Goal: Task Accomplishment & Management: Manage account settings

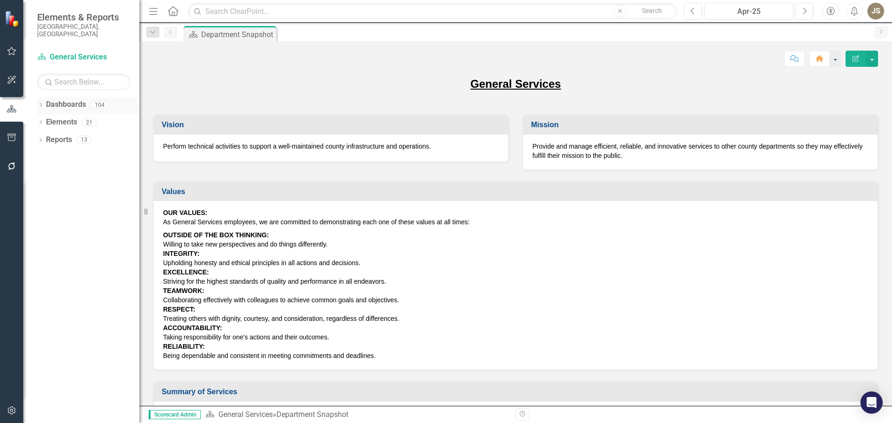
click at [38, 103] on icon "Dropdown" at bounding box center [40, 105] width 7 height 5
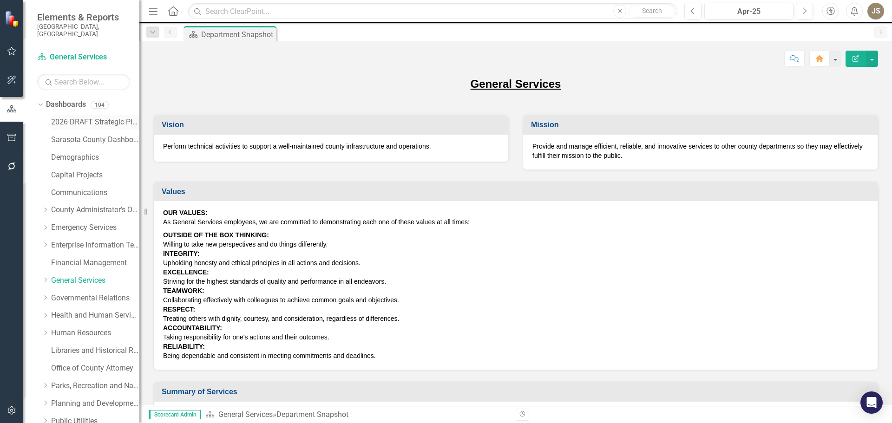
click at [70, 117] on link "2026 DRAFT Strategic Plan" at bounding box center [95, 122] width 88 height 11
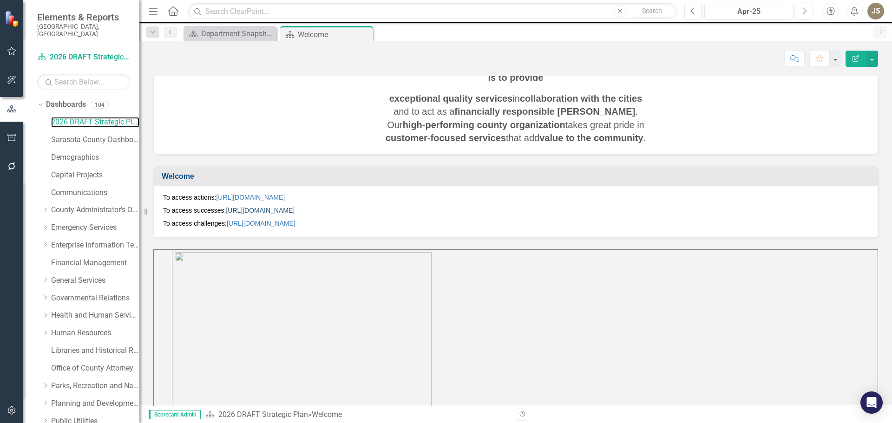
scroll to position [162, 0]
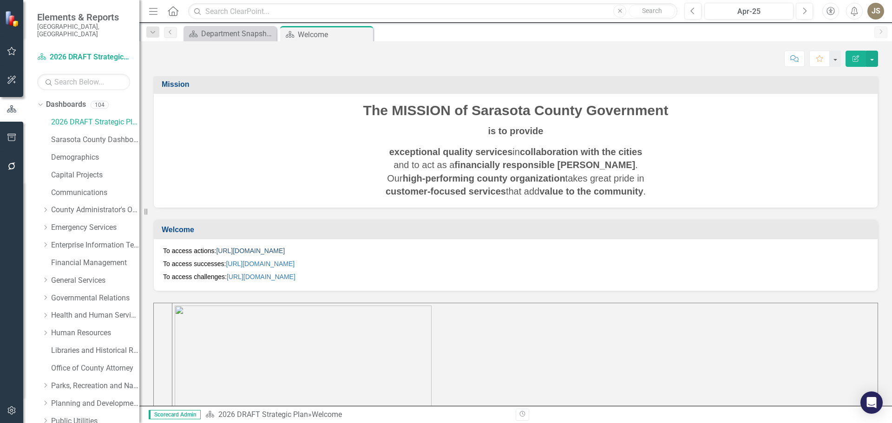
click at [285, 249] on link "[URL][DOMAIN_NAME]" at bounding box center [250, 250] width 69 height 7
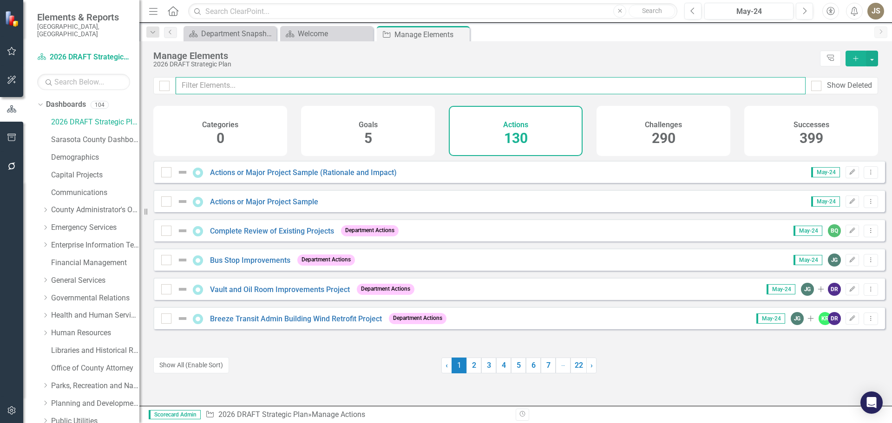
click at [213, 81] on input "text" at bounding box center [491, 85] width 630 height 17
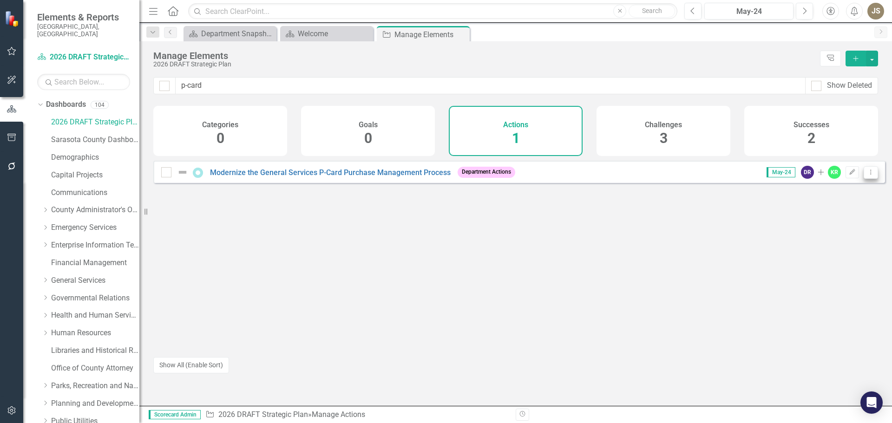
click at [867, 175] on icon "Dropdown Menu" at bounding box center [871, 172] width 8 height 6
click at [850, 245] on link "Trash Delete Action" at bounding box center [832, 246] width 76 height 17
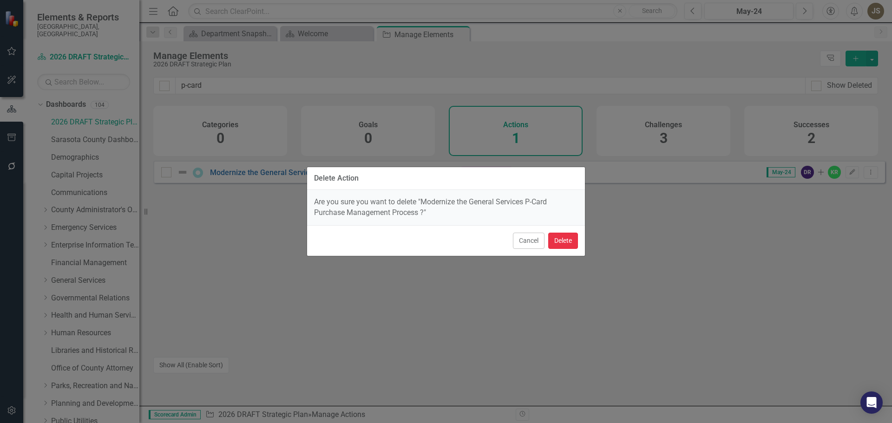
click at [574, 242] on button "Delete" at bounding box center [563, 241] width 30 height 16
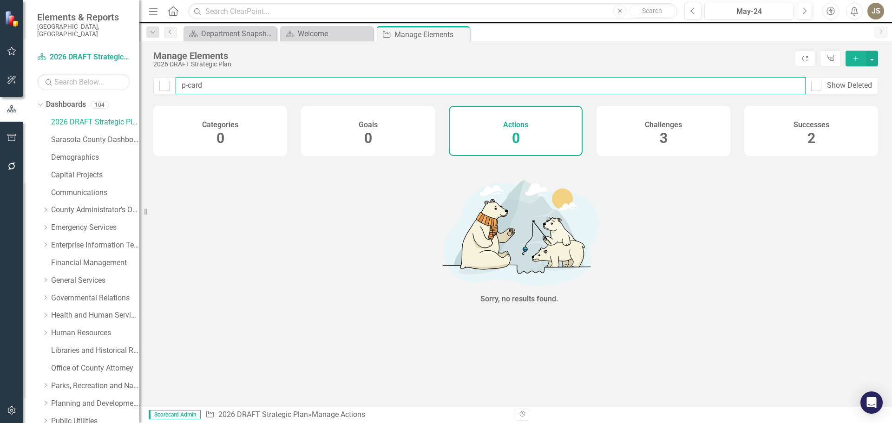
click at [200, 91] on input "p-card" at bounding box center [491, 85] width 630 height 17
type input "p"
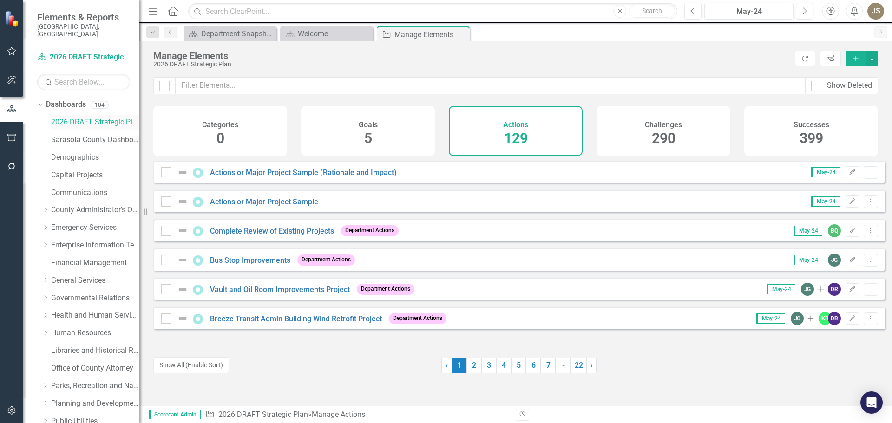
click at [72, 117] on link "2026 DRAFT Strategic Plan" at bounding box center [95, 122] width 88 height 11
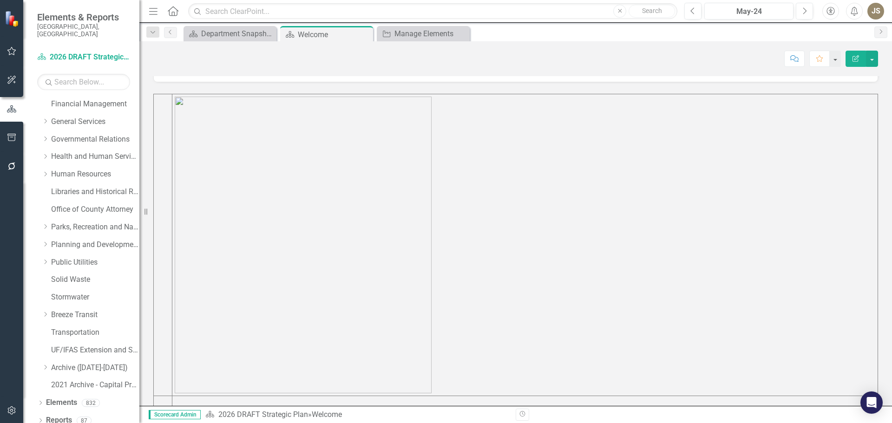
scroll to position [394, 0]
click at [38, 419] on icon "Dropdown" at bounding box center [40, 421] width 7 height 5
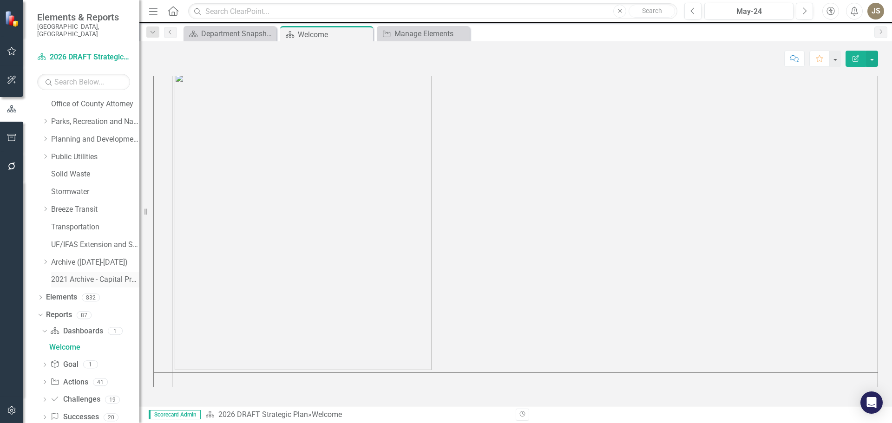
scroll to position [275, 0]
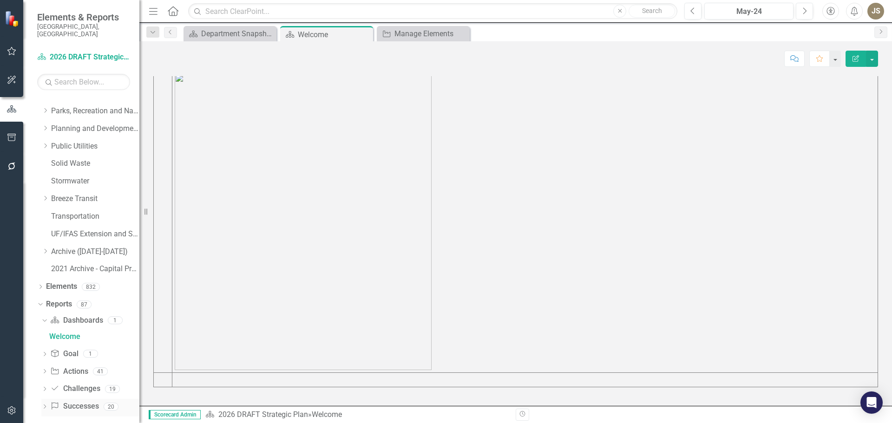
click at [45, 405] on icon "Dropdown" at bounding box center [44, 407] width 7 height 5
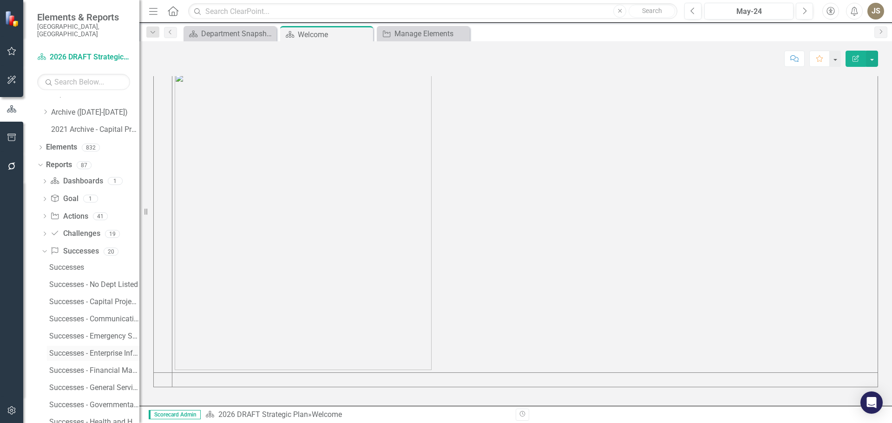
scroll to position [507, 0]
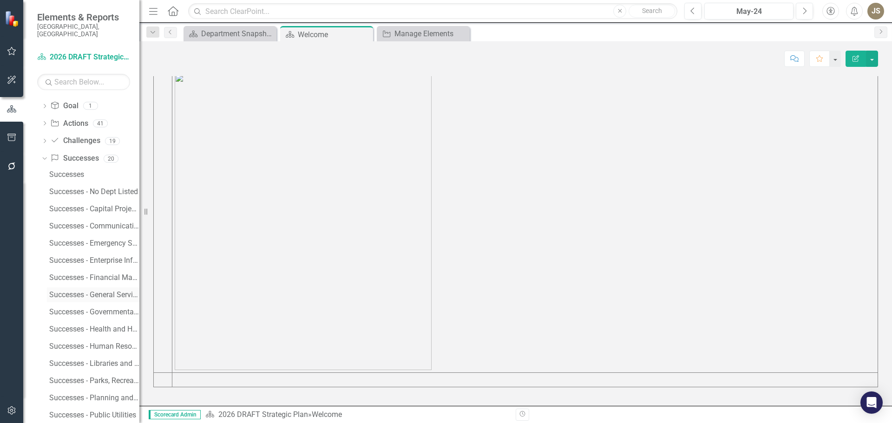
click at [50, 291] on div "Successes - General Services" at bounding box center [94, 295] width 90 height 8
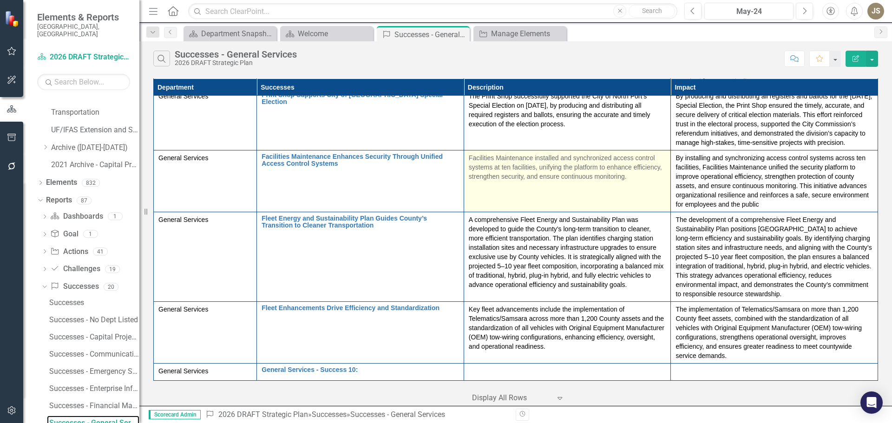
scroll to position [506, 0]
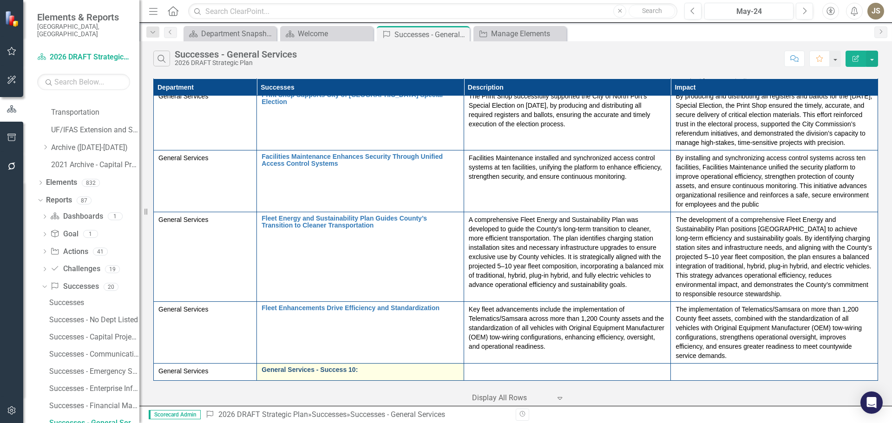
click at [380, 367] on link "General Services - Success 10:" at bounding box center [360, 370] width 197 height 7
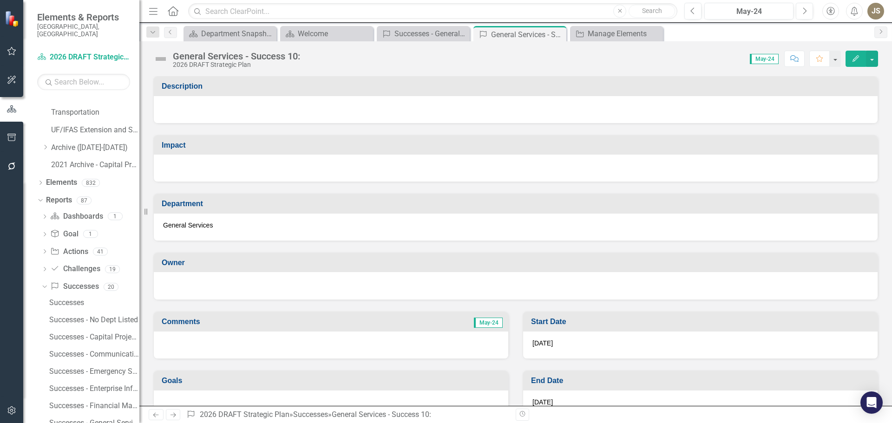
click at [294, 61] on div "General Services - Success 10:" at bounding box center [236, 56] width 127 height 10
click at [256, 111] on div at bounding box center [516, 109] width 724 height 27
click at [248, 111] on div at bounding box center [516, 109] width 724 height 27
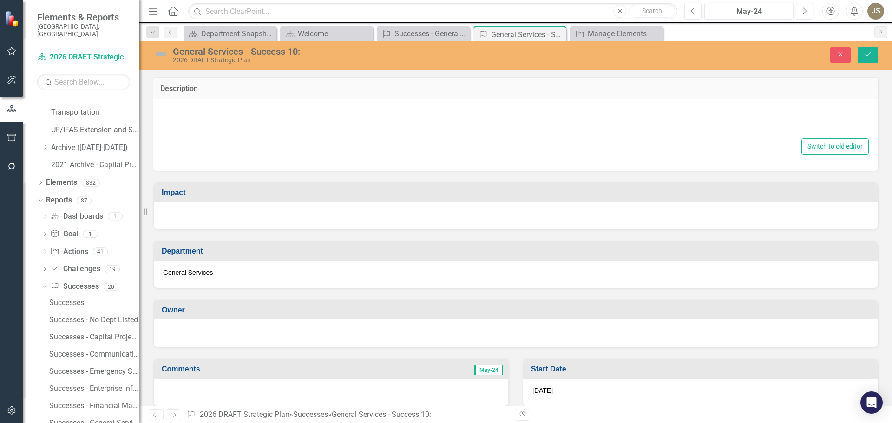
click at [208, 119] on div at bounding box center [516, 121] width 706 height 30
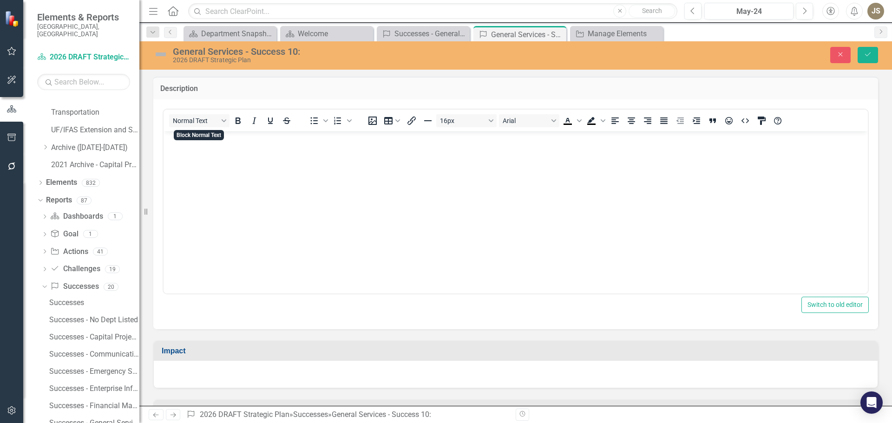
drag, startPoint x: 371, startPoint y: 250, endPoint x: 189, endPoint y: 157, distance: 205.1
click at [189, 157] on body "Rich Text Area. Press ALT-0 for help." at bounding box center [516, 200] width 704 height 139
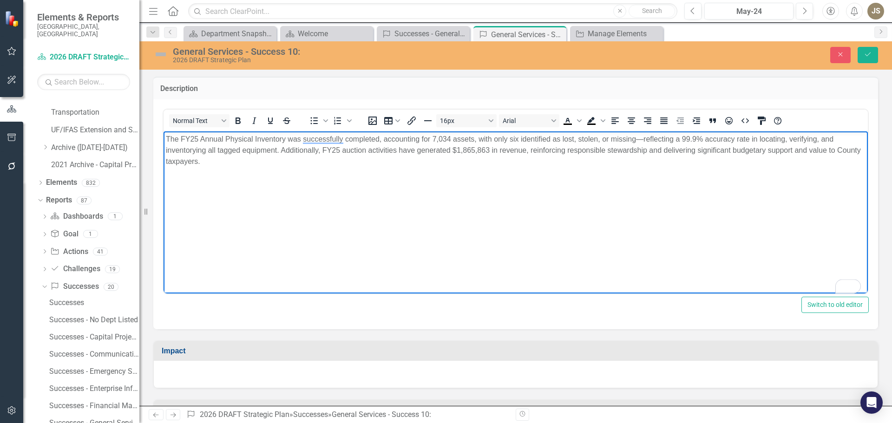
click at [642, 137] on p "The FY25 Annual Physical Inventory was successfully completed, accounting for 7…" at bounding box center [516, 149] width 700 height 33
click at [309, 53] on div "General Services - Success 10:" at bounding box center [366, 51] width 387 height 10
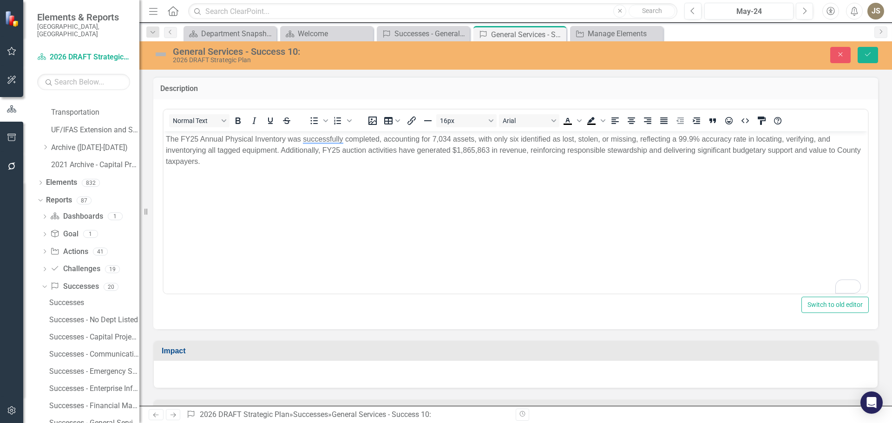
click at [304, 53] on div "General Services - Success 10:" at bounding box center [366, 51] width 387 height 10
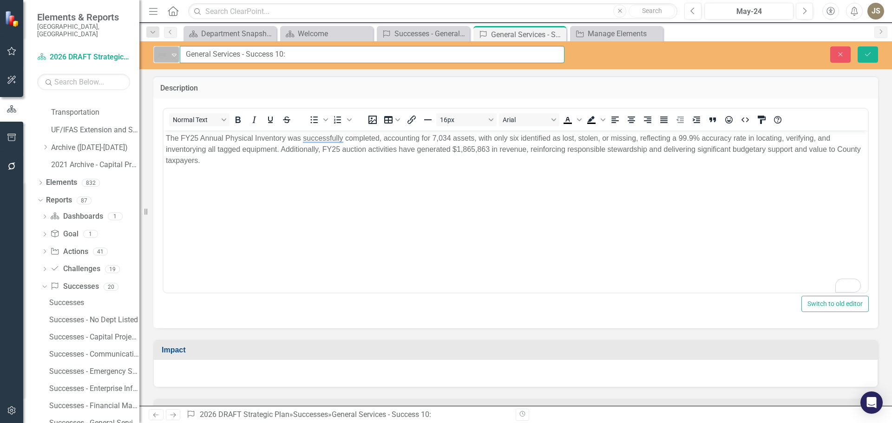
drag, startPoint x: 293, startPoint y: 53, endPoint x: 168, endPoint y: 56, distance: 125.5
click at [168, 56] on div "Not Defined Expand General Services - Success 10:" at bounding box center [358, 54] width 411 height 17
paste input "FY25 Asset Accountability and Auction Performance"
type input "FY25 Asset Accountability and Auction Performance"
click at [191, 367] on div at bounding box center [516, 373] width 724 height 27
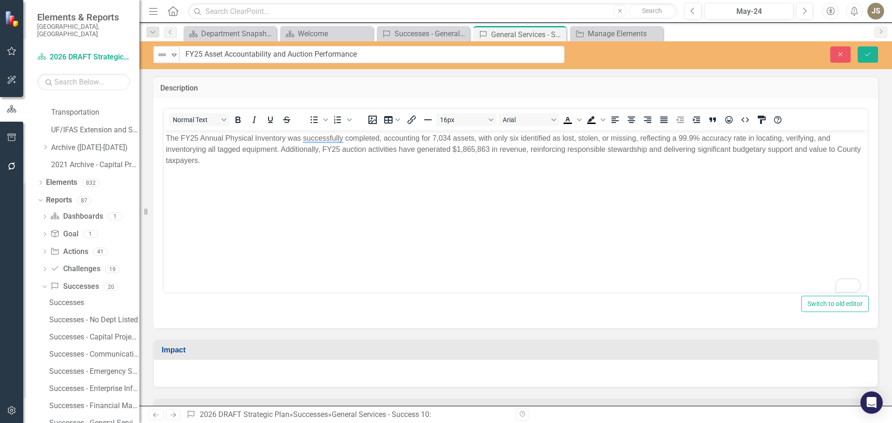
click at [182, 371] on div at bounding box center [516, 373] width 724 height 27
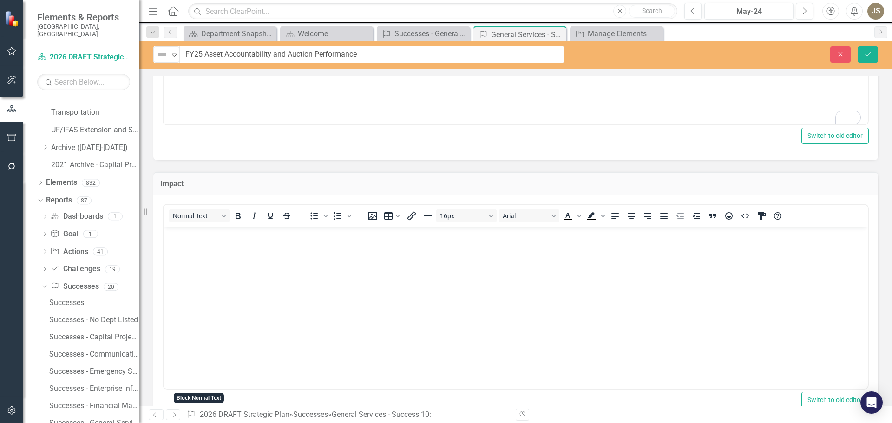
scroll to position [186, 0]
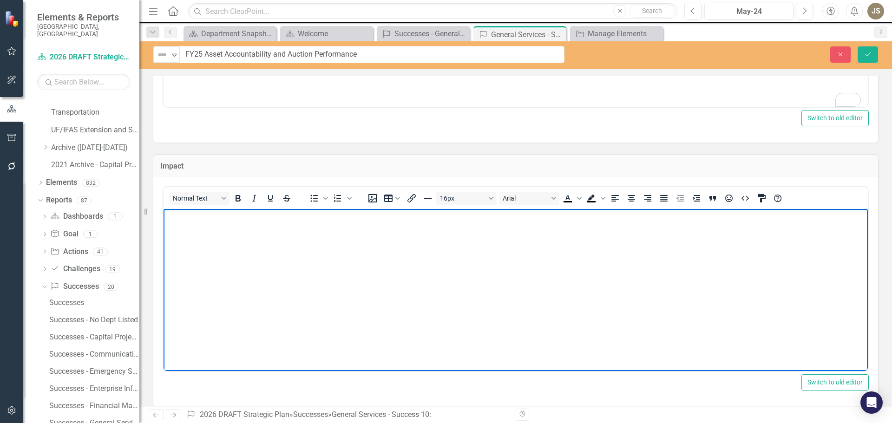
click at [184, 232] on body "Rich Text Area. Press ALT-0 for help." at bounding box center [516, 278] width 704 height 139
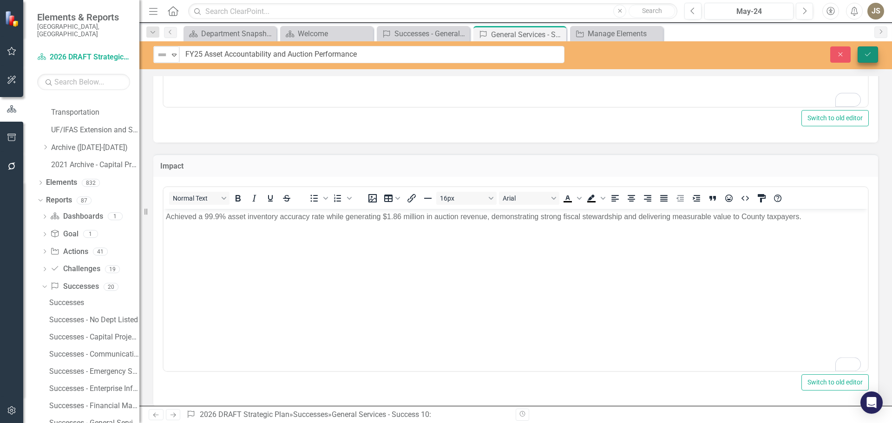
click at [874, 51] on button "Save" at bounding box center [868, 54] width 20 height 16
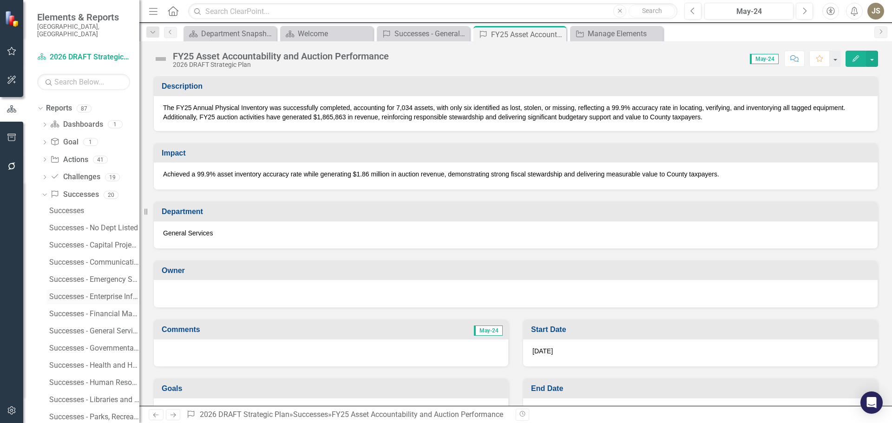
scroll to position [472, 0]
click at [59, 206] on div "Successes" at bounding box center [94, 210] width 90 height 8
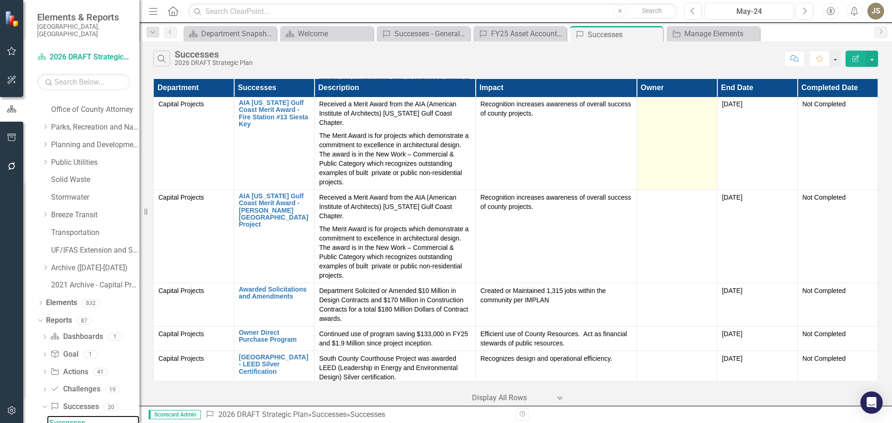
scroll to position [557, 0]
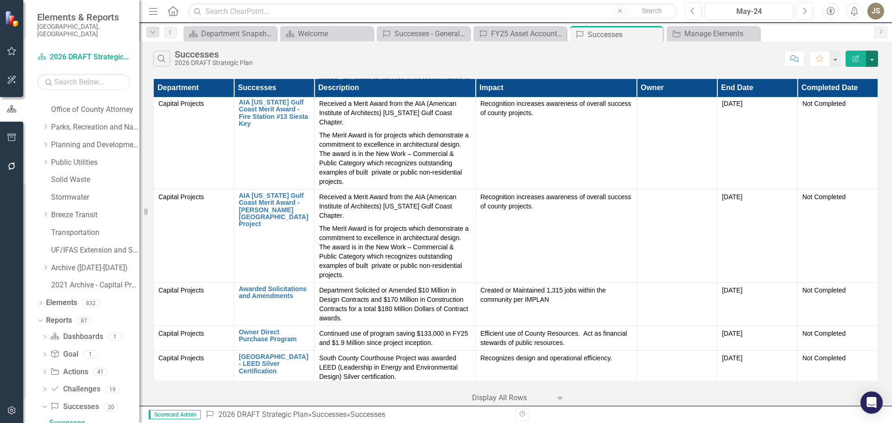
click at [872, 59] on button "button" at bounding box center [872, 59] width 12 height 16
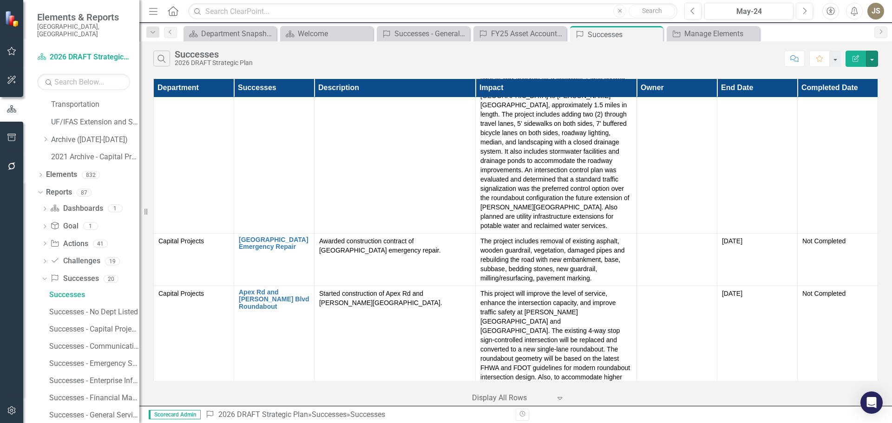
scroll to position [398, 0]
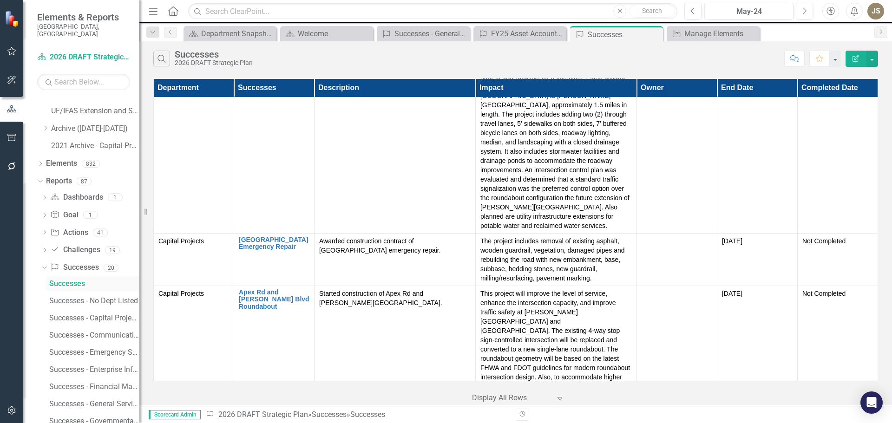
click at [61, 280] on div "Successes" at bounding box center [94, 284] width 90 height 8
click at [45, 264] on icon "Dropdown" at bounding box center [43, 267] width 5 height 7
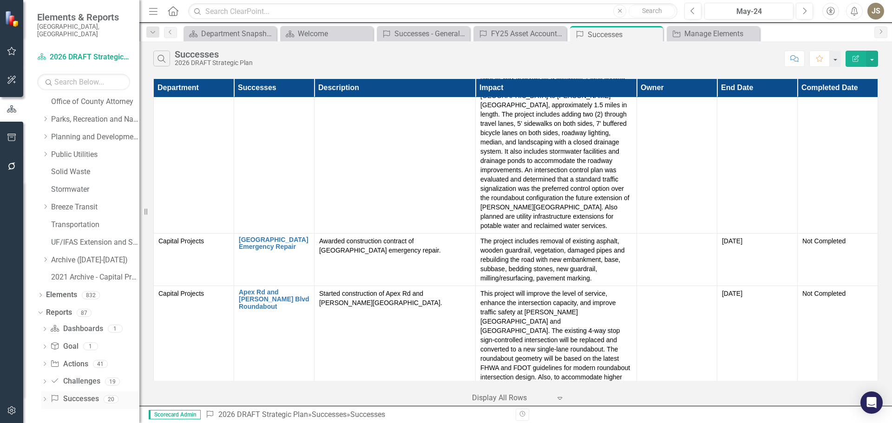
scroll to position [259, 0]
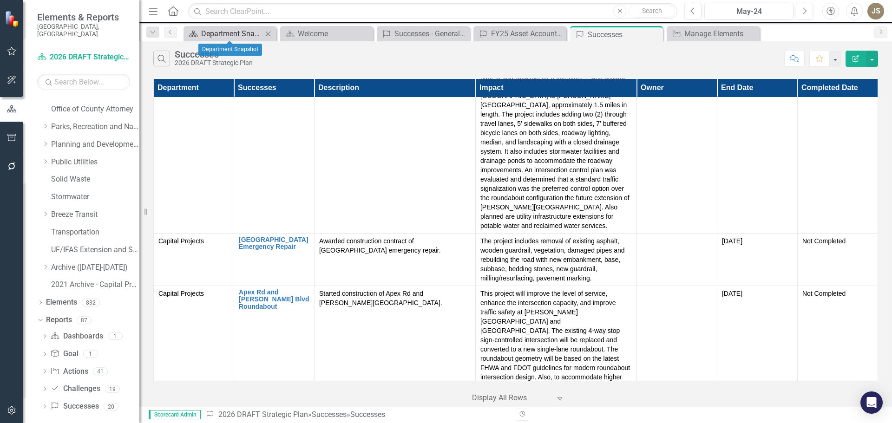
click at [229, 37] on div "Department Snapshot" at bounding box center [231, 34] width 61 height 12
click at [321, 34] on div "Welcome" at bounding box center [328, 34] width 61 height 12
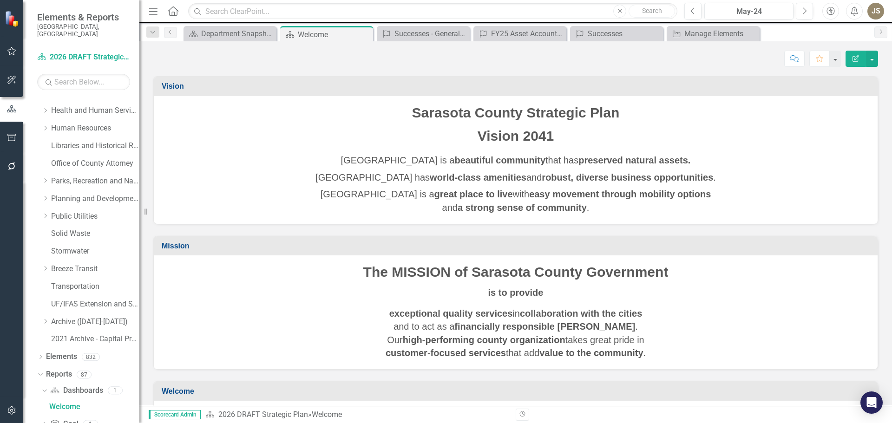
scroll to position [188, 0]
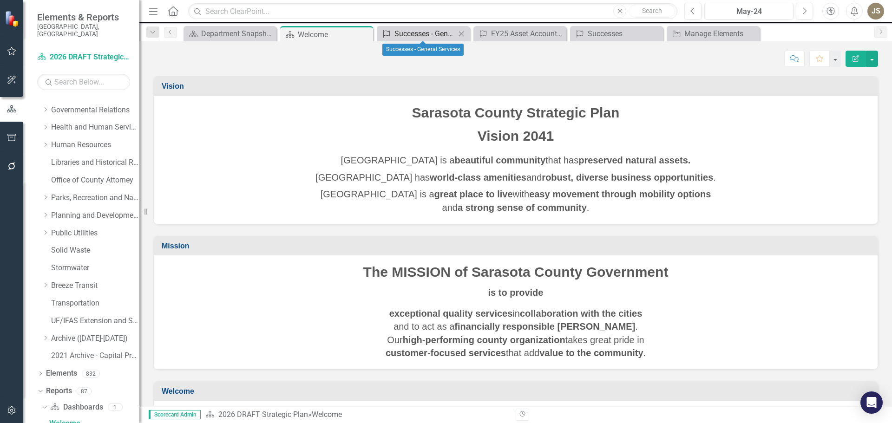
click at [405, 33] on div "Successes - General Services" at bounding box center [424, 34] width 61 height 12
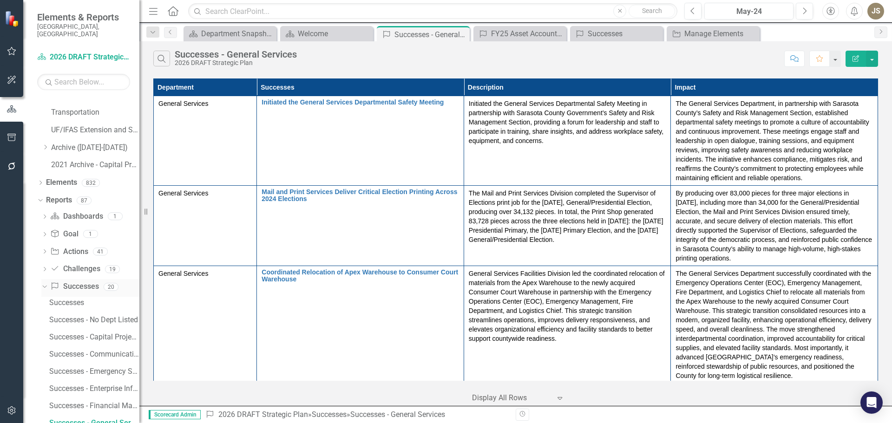
click at [69, 282] on link "Success Successes" at bounding box center [74, 287] width 48 height 11
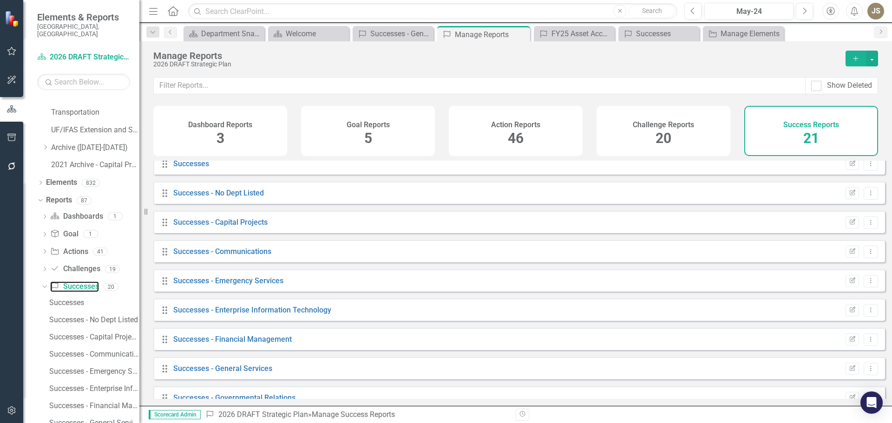
scroll to position [93, 0]
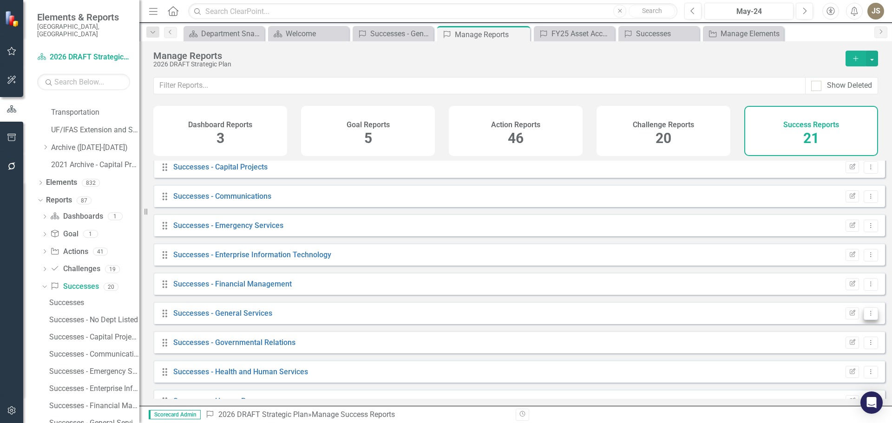
click at [867, 316] on icon "Dropdown Menu" at bounding box center [871, 313] width 8 height 6
click at [338, 319] on div "Drag Successes - General Services Edit Report Dropdown Menu" at bounding box center [519, 313] width 732 height 22
click at [867, 316] on icon "Dropdown Menu" at bounding box center [871, 313] width 8 height 6
click at [830, 369] on link "Copy Duplicate Report" at bounding box center [832, 370] width 77 height 17
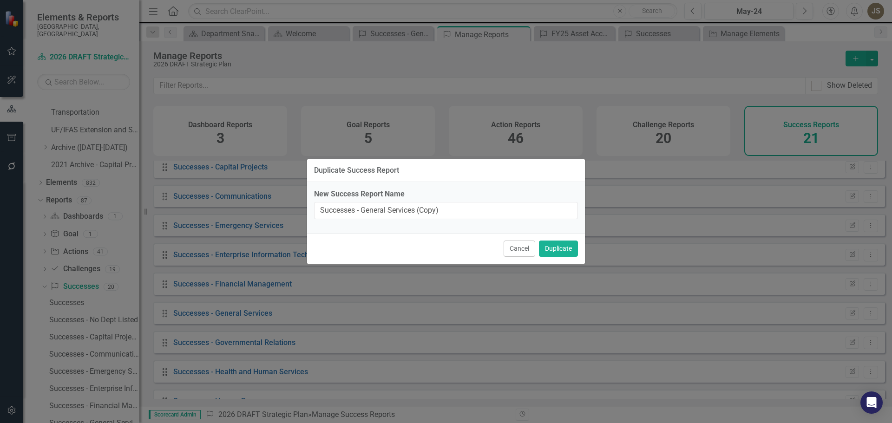
click at [521, 246] on button "Cancel" at bounding box center [520, 249] width 32 height 16
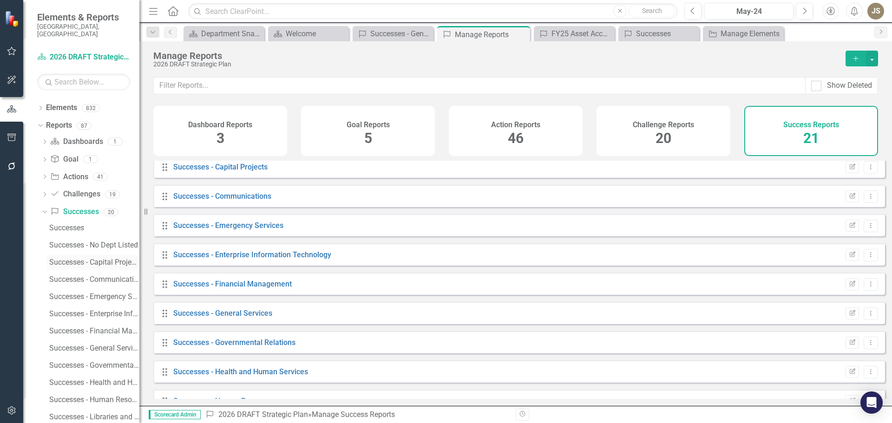
scroll to position [472, 0]
click at [179, 318] on link "Successes - General Services" at bounding box center [222, 313] width 99 height 9
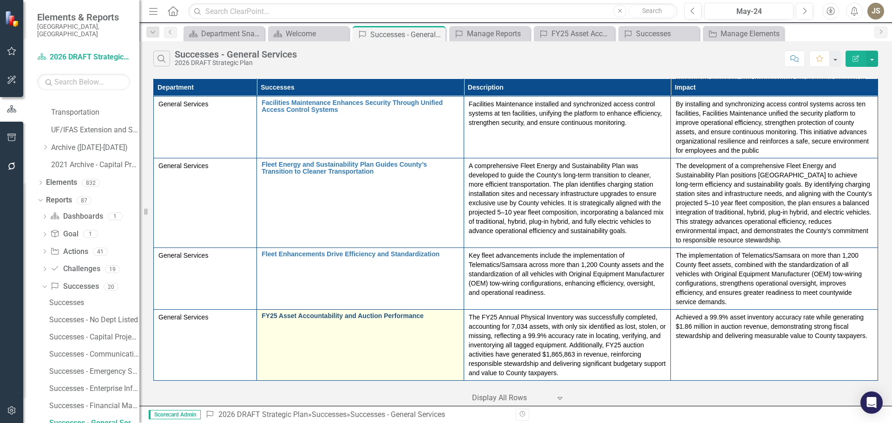
scroll to position [560, 0]
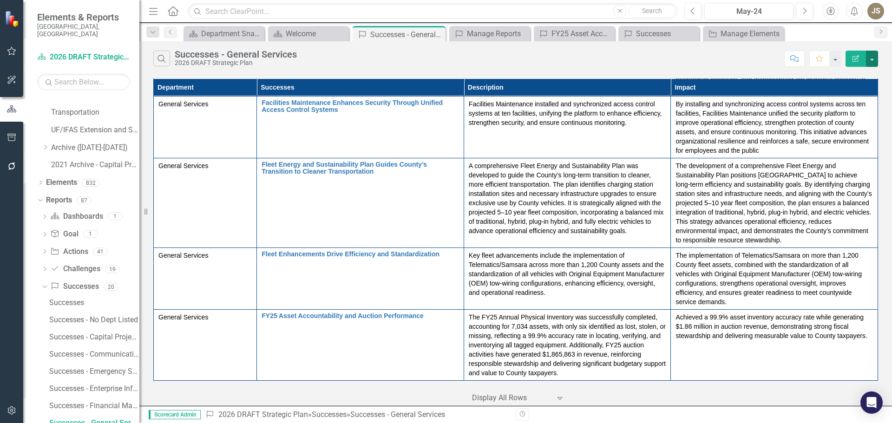
click at [875, 57] on button "button" at bounding box center [872, 59] width 12 height 16
click at [874, 58] on button "button" at bounding box center [872, 59] width 12 height 16
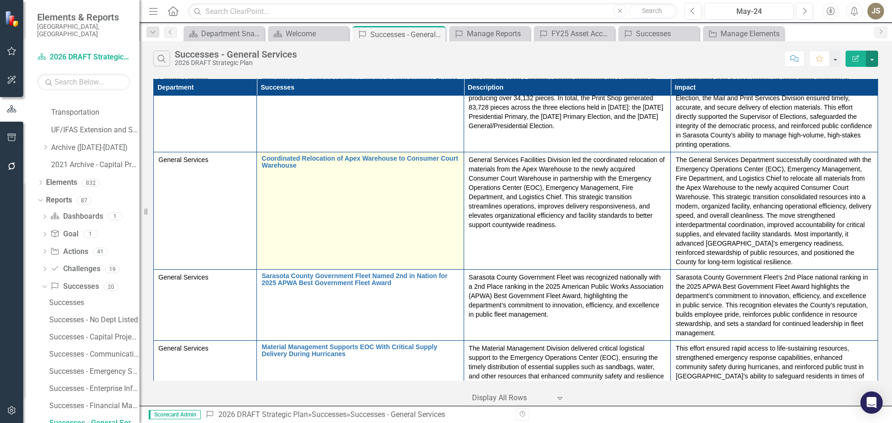
scroll to position [2, 0]
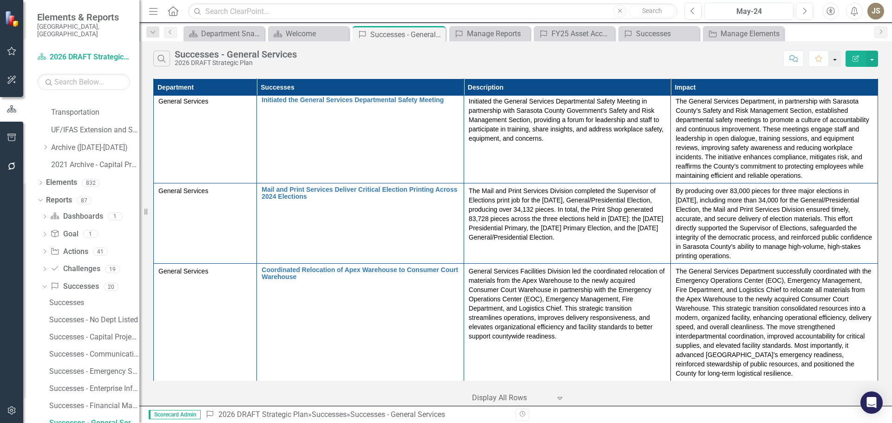
click at [839, 58] on button "button" at bounding box center [835, 59] width 12 height 16
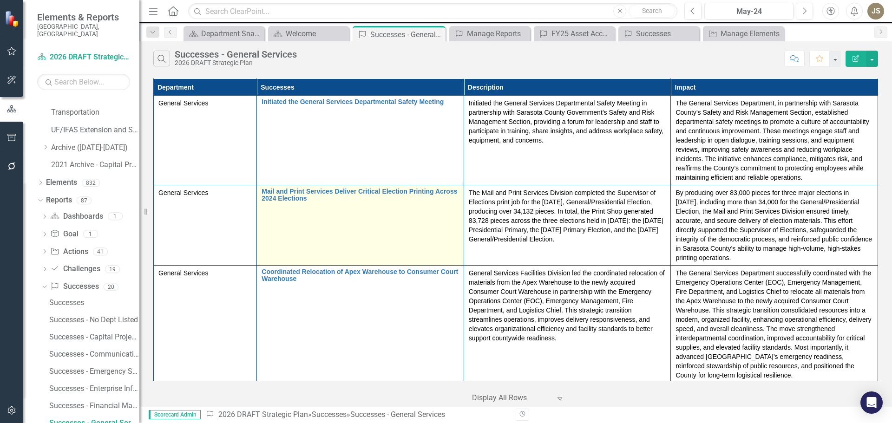
scroll to position [0, 0]
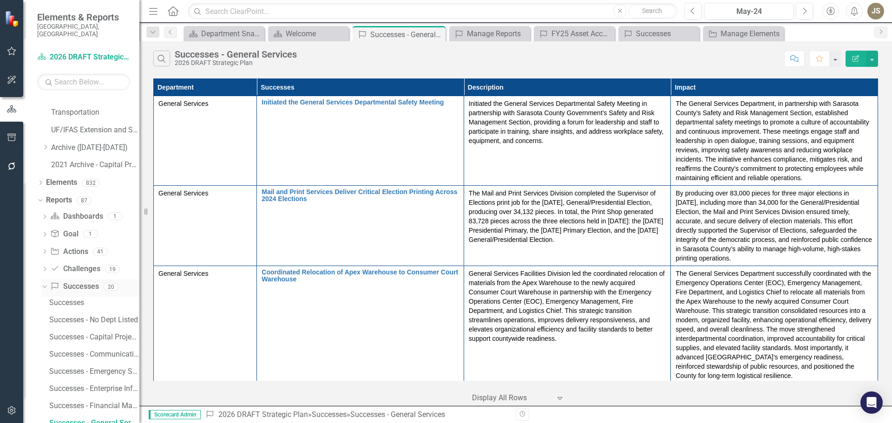
click at [42, 283] on icon "Dropdown" at bounding box center [43, 286] width 5 height 7
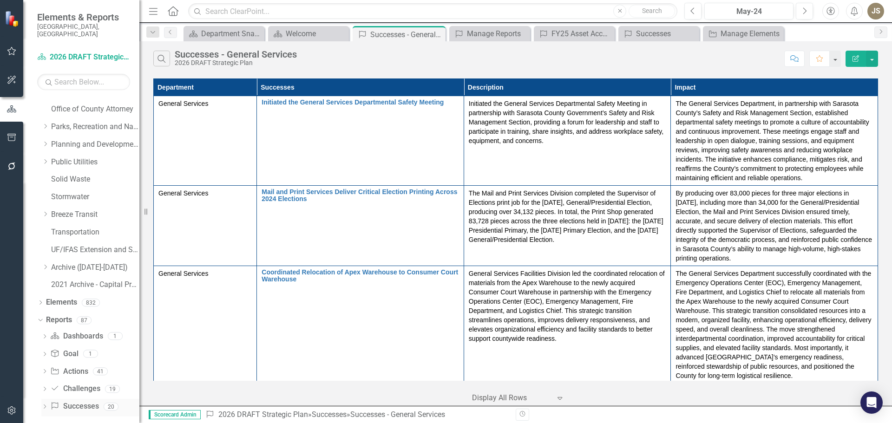
drag, startPoint x: 79, startPoint y: 397, endPoint x: 71, endPoint y: 398, distance: 8.5
click at [71, 401] on link "Success Successes" at bounding box center [74, 406] width 48 height 11
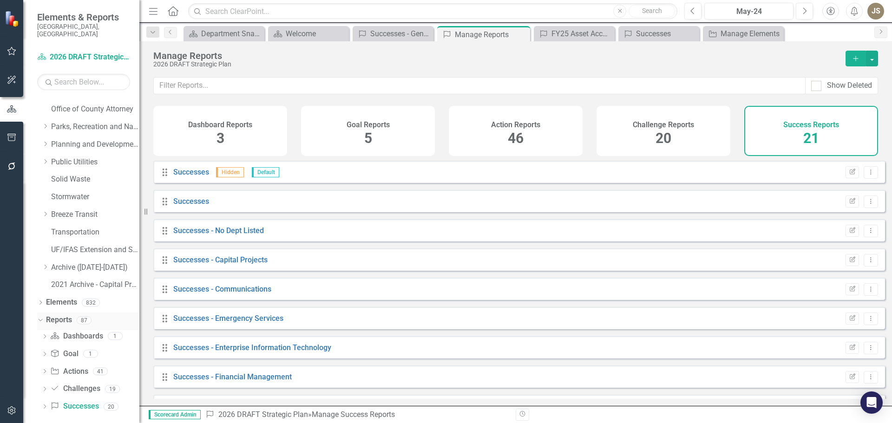
click at [65, 315] on link "Reports" at bounding box center [59, 320] width 26 height 11
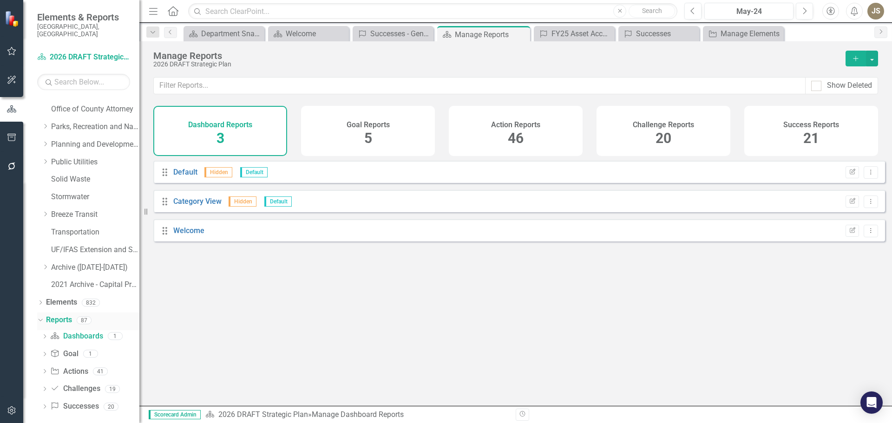
click at [40, 316] on icon "Dropdown" at bounding box center [39, 319] width 5 height 7
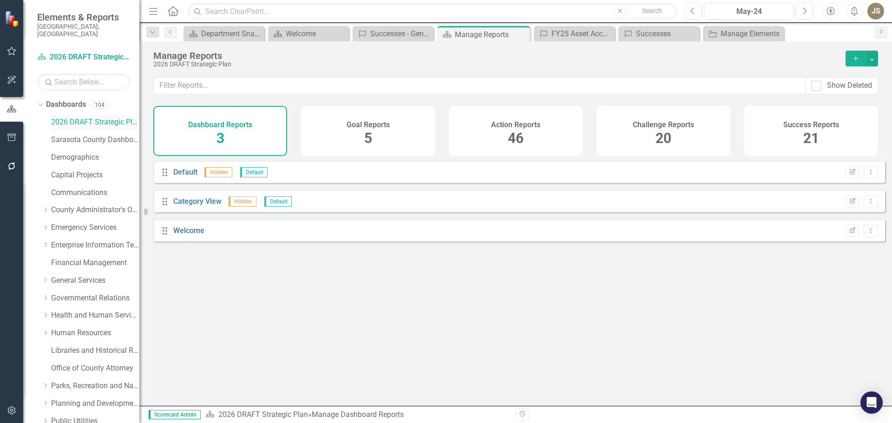
click at [70, 117] on link "2026 DRAFT Strategic Plan" at bounding box center [95, 122] width 88 height 11
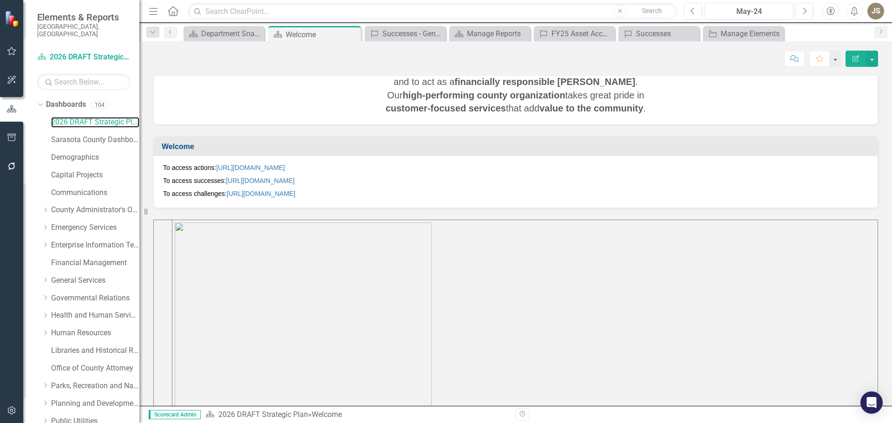
scroll to position [325, 0]
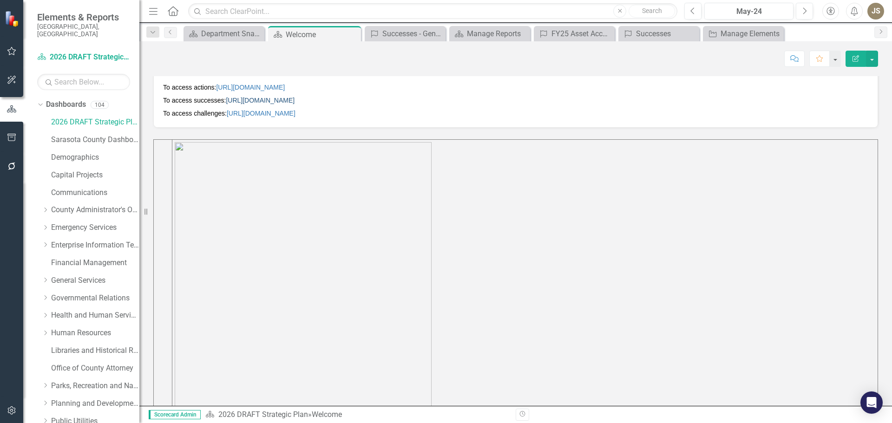
click at [249, 101] on link "[URL][DOMAIN_NAME]" at bounding box center [260, 100] width 69 height 7
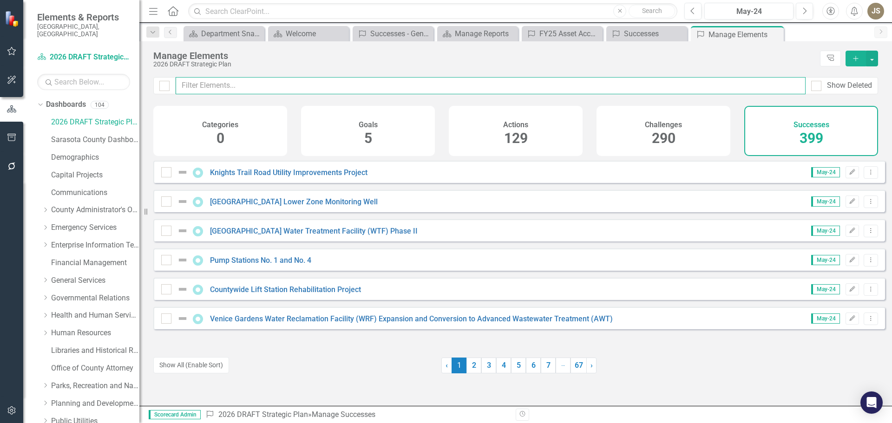
click at [217, 85] on input "text" at bounding box center [491, 85] width 630 height 17
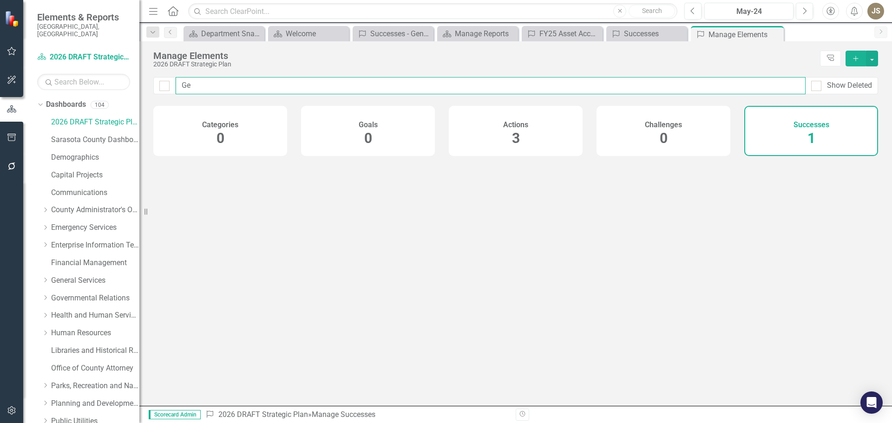
type input "G"
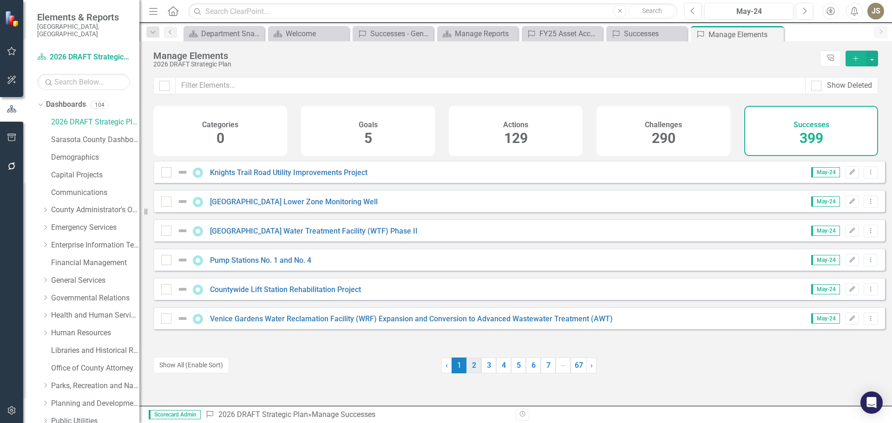
click at [466, 365] on link "2" at bounding box center [473, 366] width 15 height 16
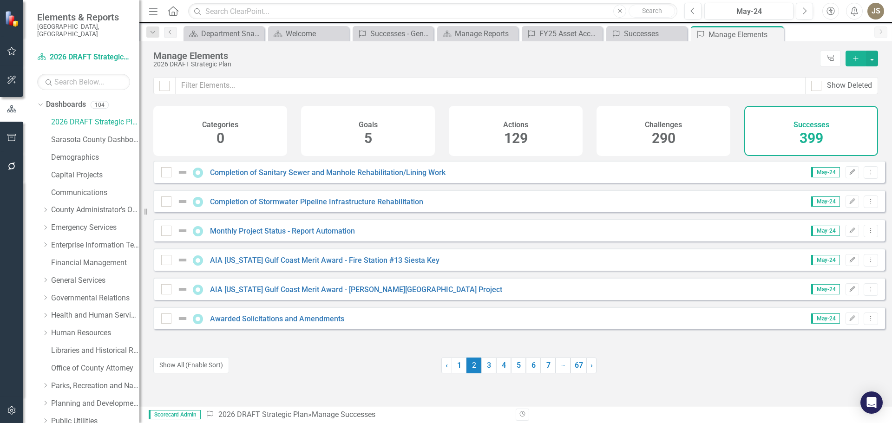
click at [466, 365] on span "2 (current)" at bounding box center [473, 366] width 15 height 16
click at [484, 365] on link "3" at bounding box center [488, 366] width 15 height 16
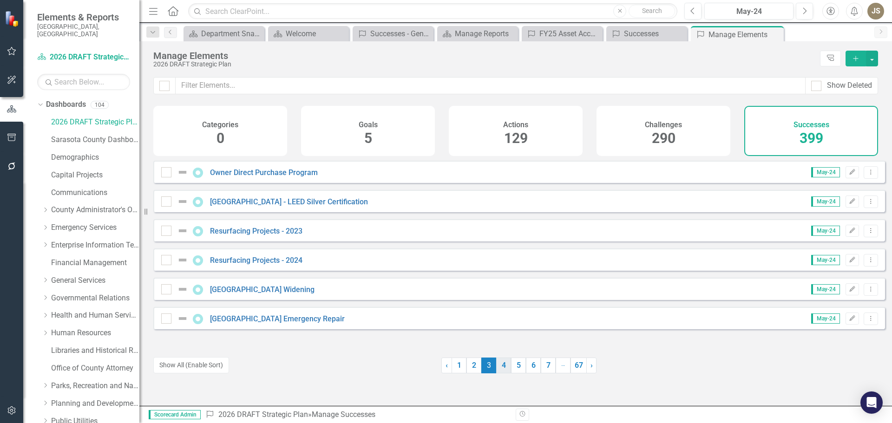
click at [498, 369] on link "4" at bounding box center [503, 366] width 15 height 16
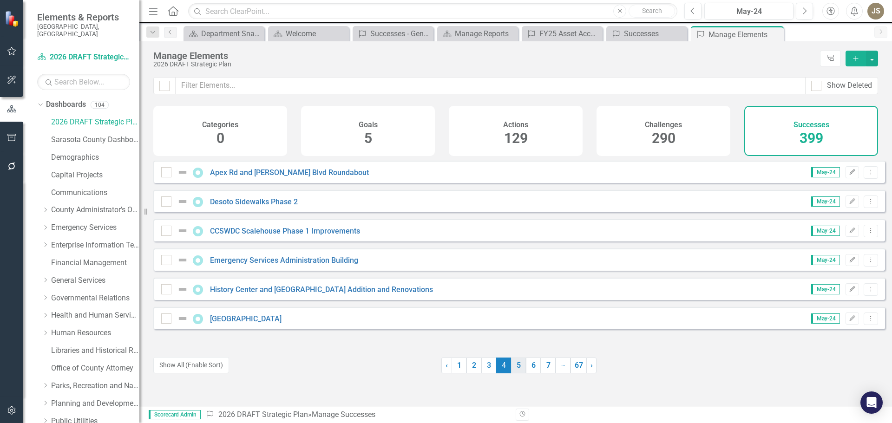
click at [519, 369] on link "5" at bounding box center [518, 366] width 15 height 16
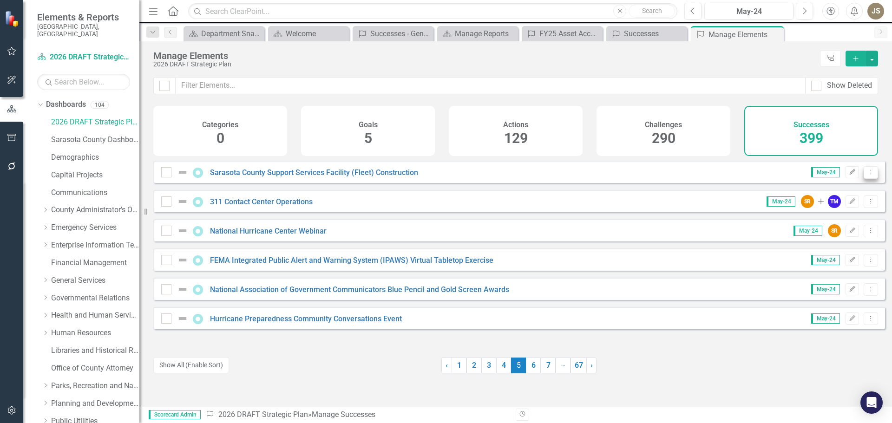
click at [871, 174] on icon at bounding box center [871, 172] width 1 height 5
click at [815, 225] on link "Copy Duplicate Success" at bounding box center [829, 229] width 83 height 17
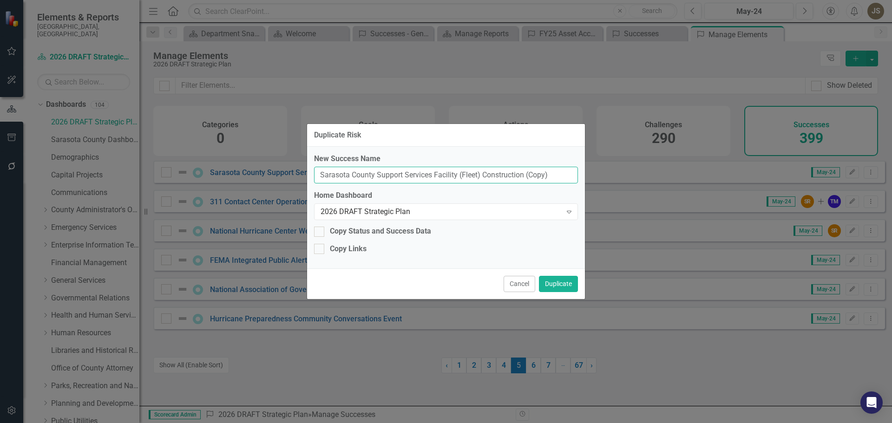
click at [553, 177] on input "Sarasota County Support Services Facility (Fleet) Construction (Copy)" at bounding box center [446, 175] width 264 height 17
click at [518, 286] on button "Cancel" at bounding box center [520, 284] width 32 height 16
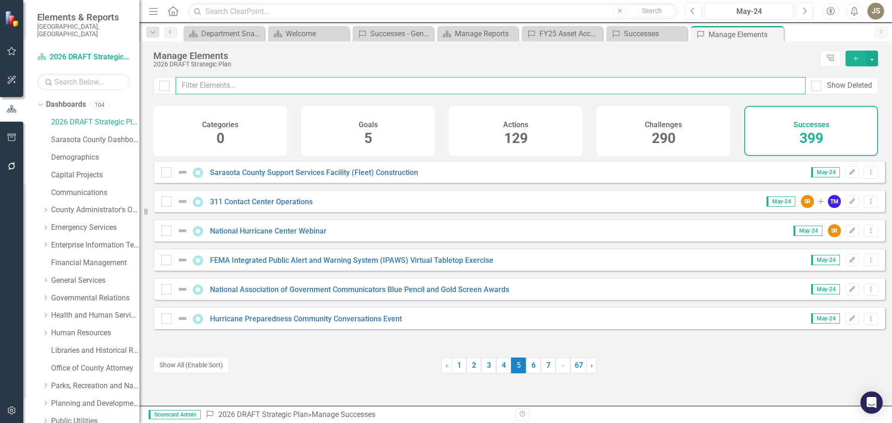
click at [221, 87] on input "text" at bounding box center [491, 85] width 630 height 17
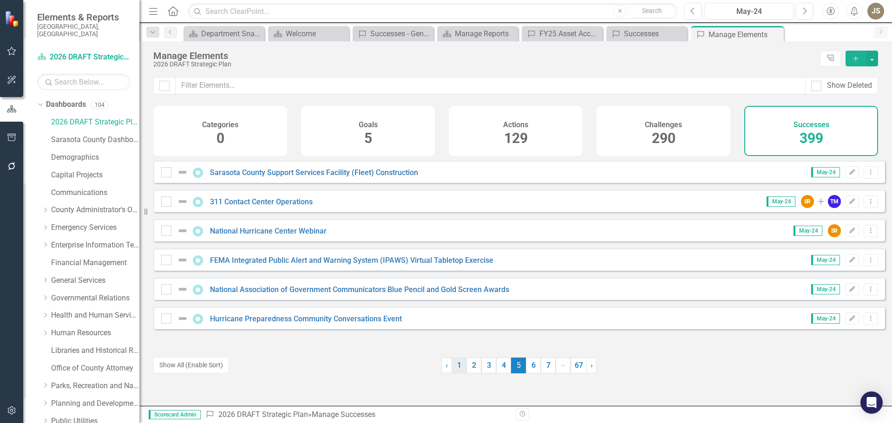
click at [459, 369] on link "1" at bounding box center [459, 366] width 15 height 16
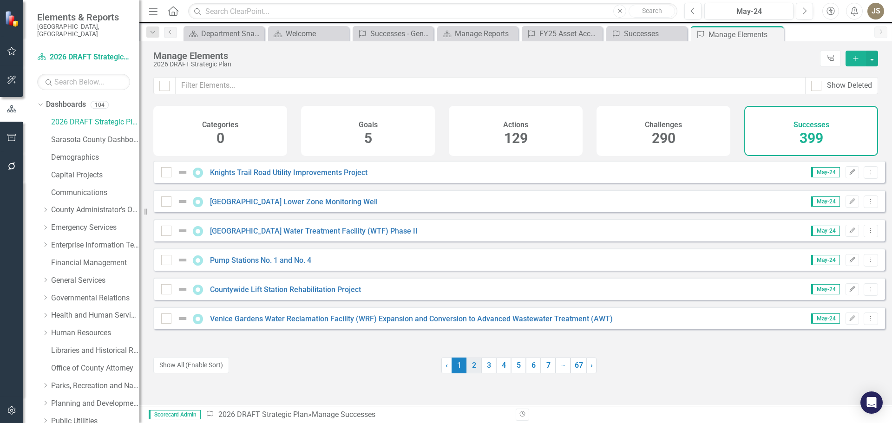
click at [471, 366] on link "2" at bounding box center [473, 366] width 15 height 16
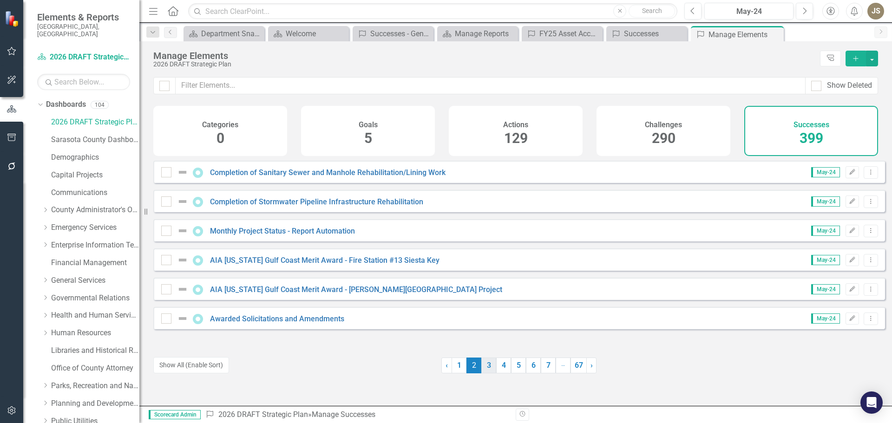
click at [487, 367] on link "3" at bounding box center [488, 366] width 15 height 16
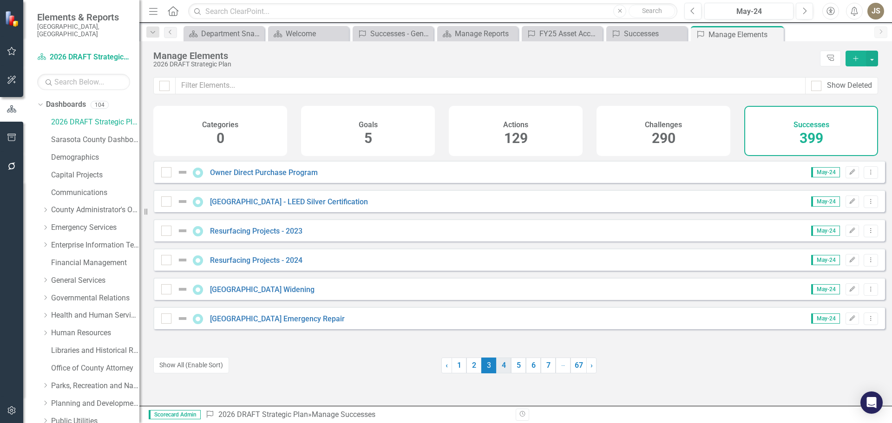
click at [501, 368] on link "4" at bounding box center [503, 366] width 15 height 16
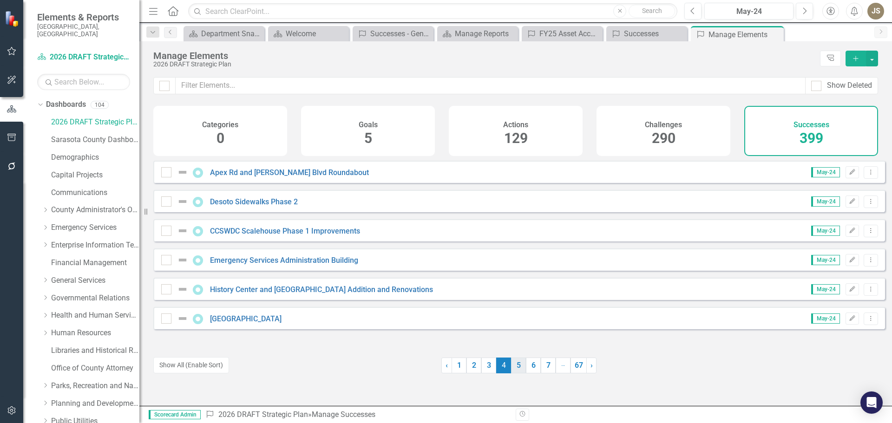
click at [514, 368] on link "5" at bounding box center [518, 366] width 15 height 16
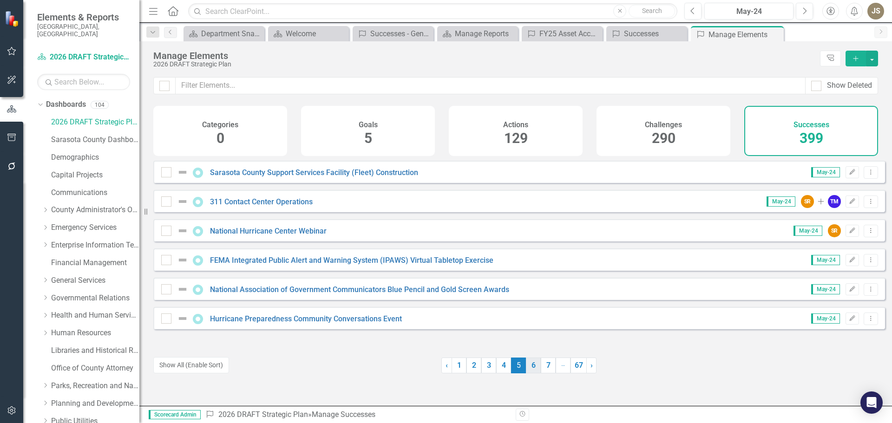
click at [530, 369] on link "6" at bounding box center [533, 366] width 15 height 16
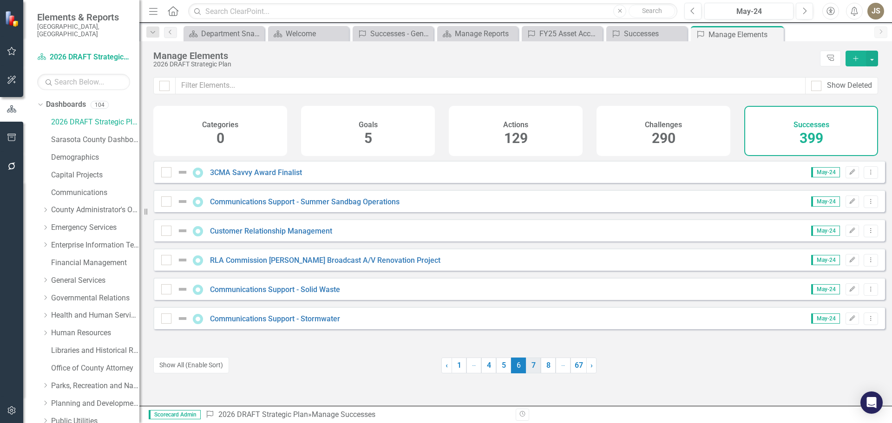
click at [532, 370] on link "7" at bounding box center [533, 366] width 15 height 16
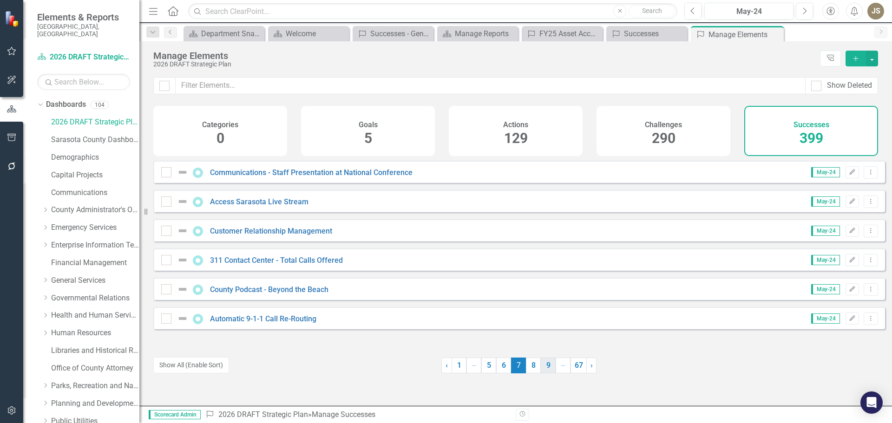
click at [541, 367] on link "9" at bounding box center [548, 366] width 15 height 16
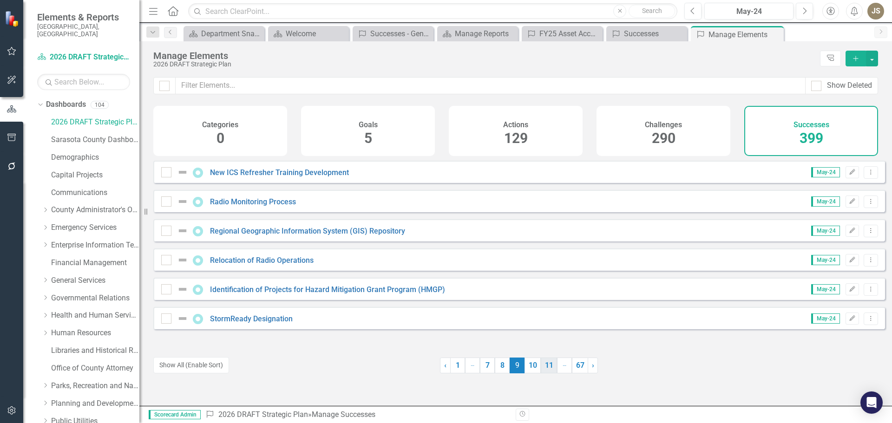
click at [547, 367] on link "11" at bounding box center [549, 366] width 16 height 16
click at [535, 367] on link "12" at bounding box center [534, 366] width 16 height 16
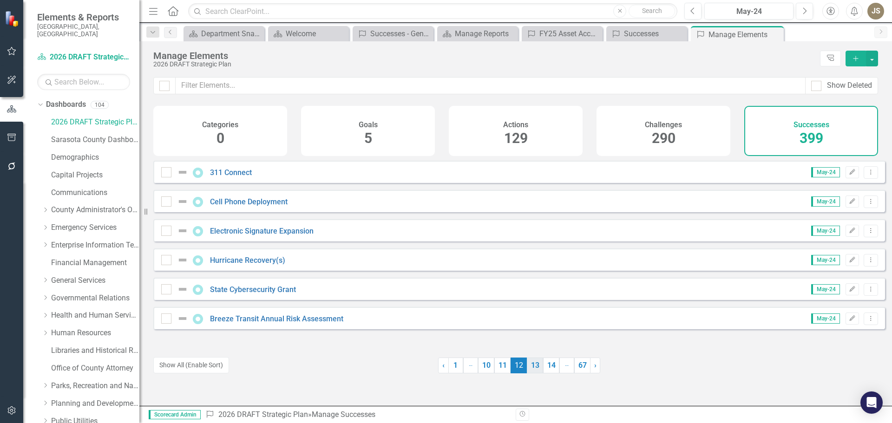
click at [534, 366] on link "13" at bounding box center [535, 366] width 16 height 16
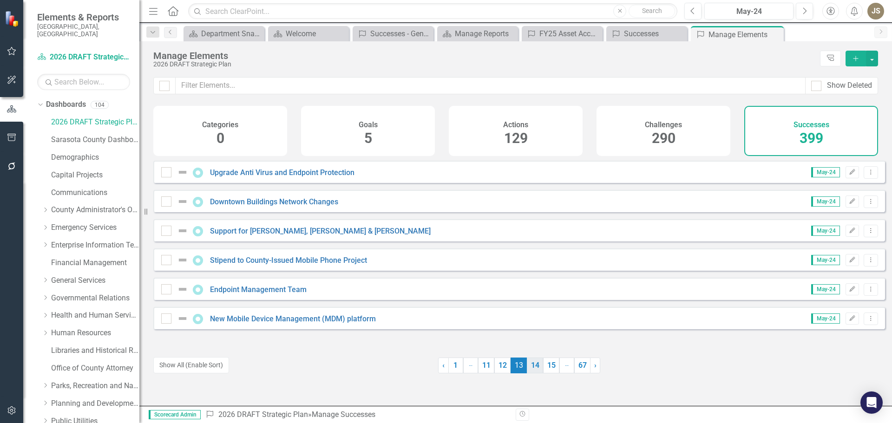
click at [535, 365] on link "14" at bounding box center [535, 366] width 16 height 16
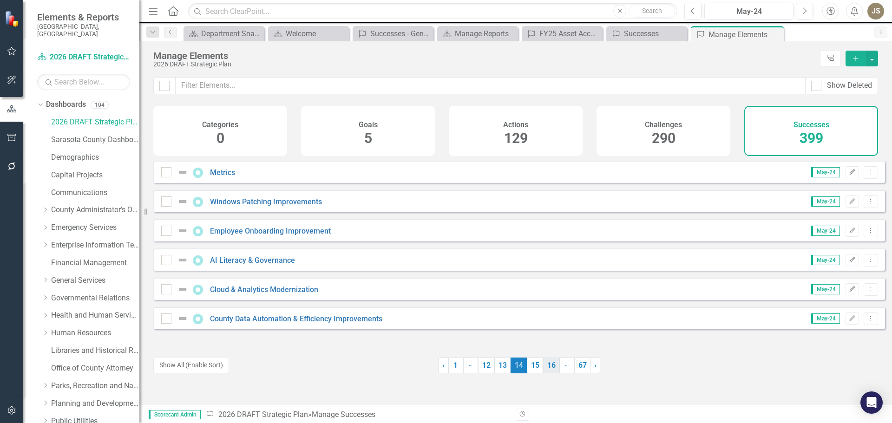
click at [545, 367] on link "16" at bounding box center [551, 366] width 16 height 16
click at [547, 367] on link "18" at bounding box center [551, 366] width 16 height 16
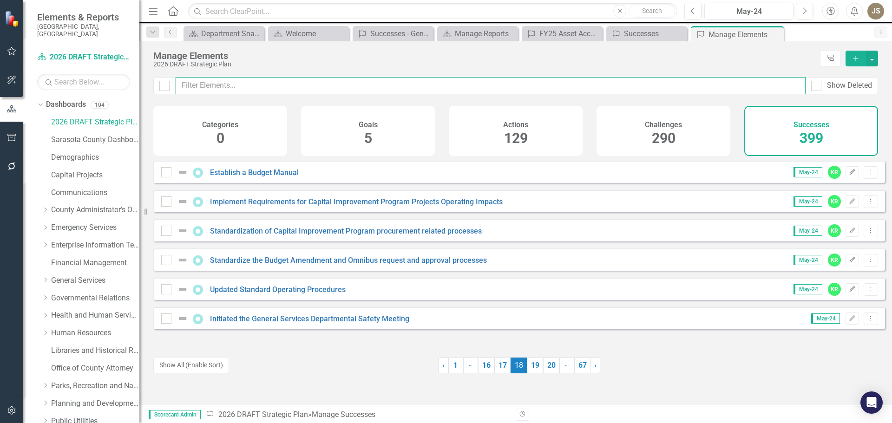
click at [238, 91] on input "text" at bounding box center [491, 85] width 630 height 17
click at [229, 87] on input "text" at bounding box center [491, 85] width 630 height 17
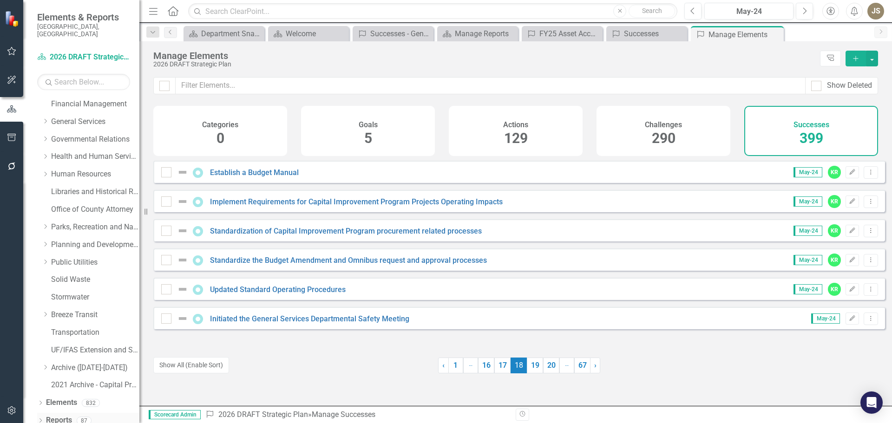
click at [43, 419] on icon "Dropdown" at bounding box center [40, 421] width 7 height 5
click at [531, 367] on link "19" at bounding box center [535, 366] width 16 height 16
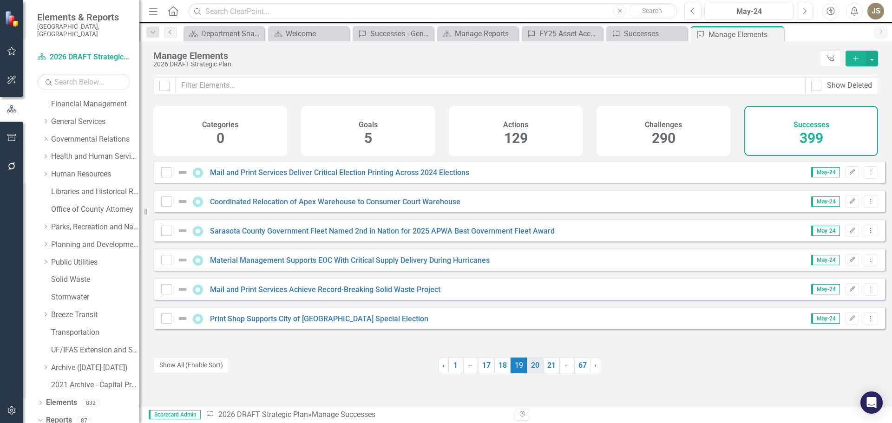
click at [532, 366] on link "20" at bounding box center [535, 366] width 16 height 16
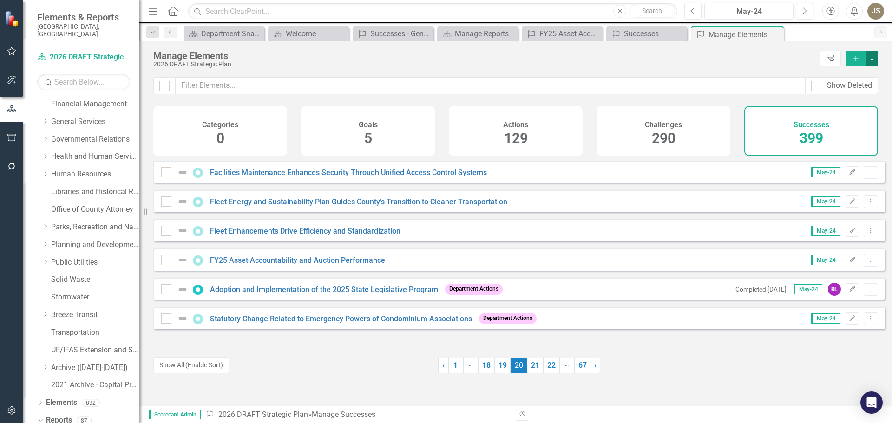
click at [870, 59] on button "button" at bounding box center [872, 59] width 12 height 16
click at [825, 76] on link "Success Add Success" at bounding box center [840, 75] width 73 height 17
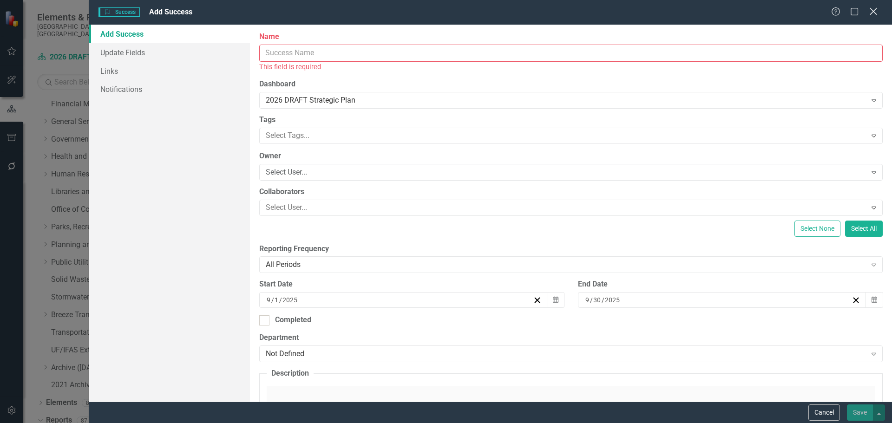
click at [872, 14] on icon "Close" at bounding box center [873, 11] width 12 height 9
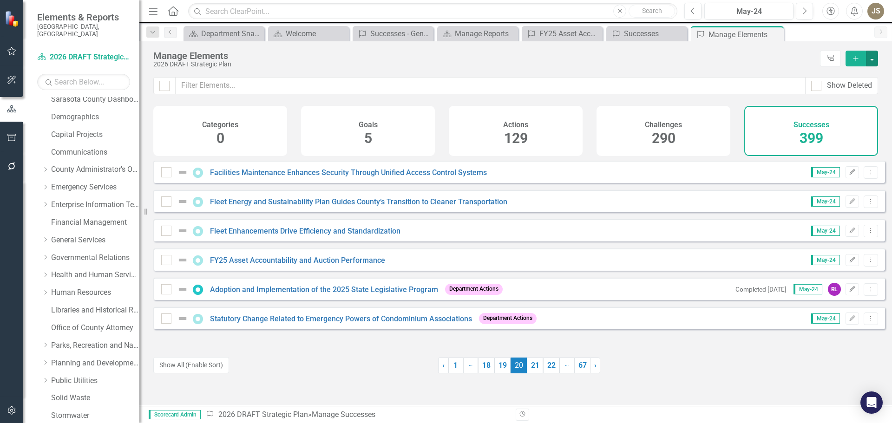
scroll to position [0, 0]
